Goal: Transaction & Acquisition: Book appointment/travel/reservation

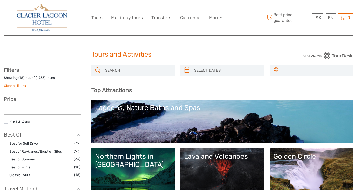
select select
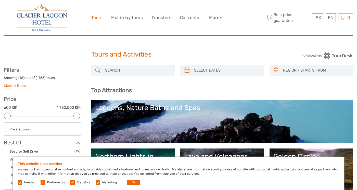
click at [100, 17] on link "Tours" at bounding box center [96, 17] width 11 height 7
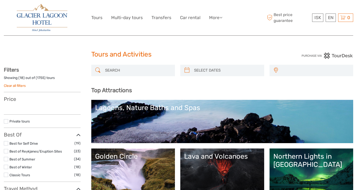
select select
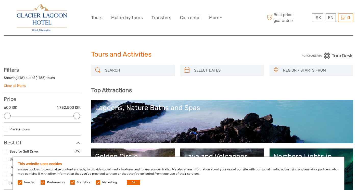
click at [130, 74] on input "search" at bounding box center [138, 70] width 70 height 9
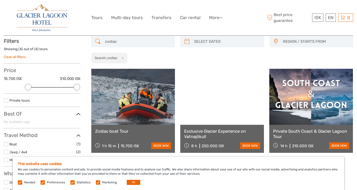
scroll to position [29, 0]
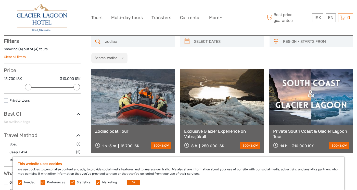
type input "zodiac"
click at [149, 107] on link at bounding box center [133, 97] width 84 height 56
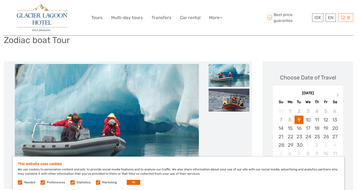
scroll to position [39, 0]
click at [292, 134] on div "22" at bounding box center [289, 136] width 9 height 8
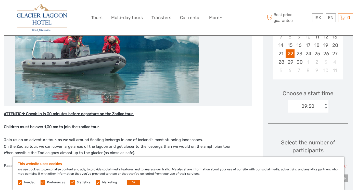
scroll to position [129, 0]
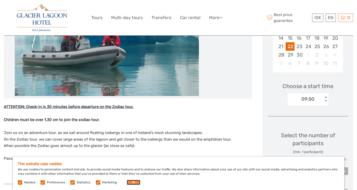
click at [132, 180] on button "OK" at bounding box center [134, 182] width 14 height 5
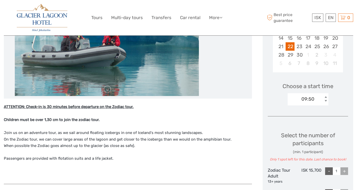
click at [342, 170] on div "+" at bounding box center [344, 171] width 8 height 8
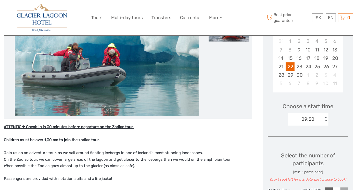
scroll to position [103, 0]
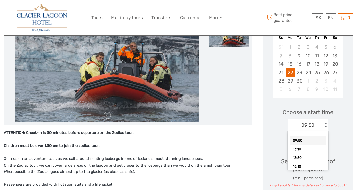
click at [318, 120] on div "09:50 < >" at bounding box center [308, 125] width 41 height 12
click at [295, 139] on div "09:50" at bounding box center [308, 140] width 36 height 9
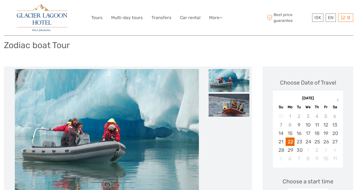
scroll to position [33, 0]
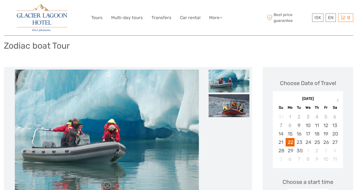
click at [228, 80] on img at bounding box center [229, 81] width 41 height 23
click at [226, 100] on img at bounding box center [229, 105] width 41 height 23
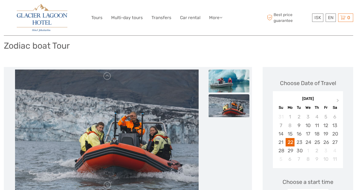
click at [227, 84] on img at bounding box center [229, 81] width 41 height 23
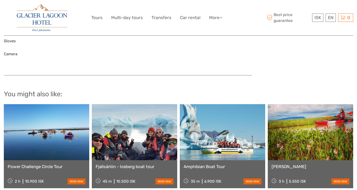
scroll to position [0, 0]
